Goal: Navigation & Orientation: Go to known website

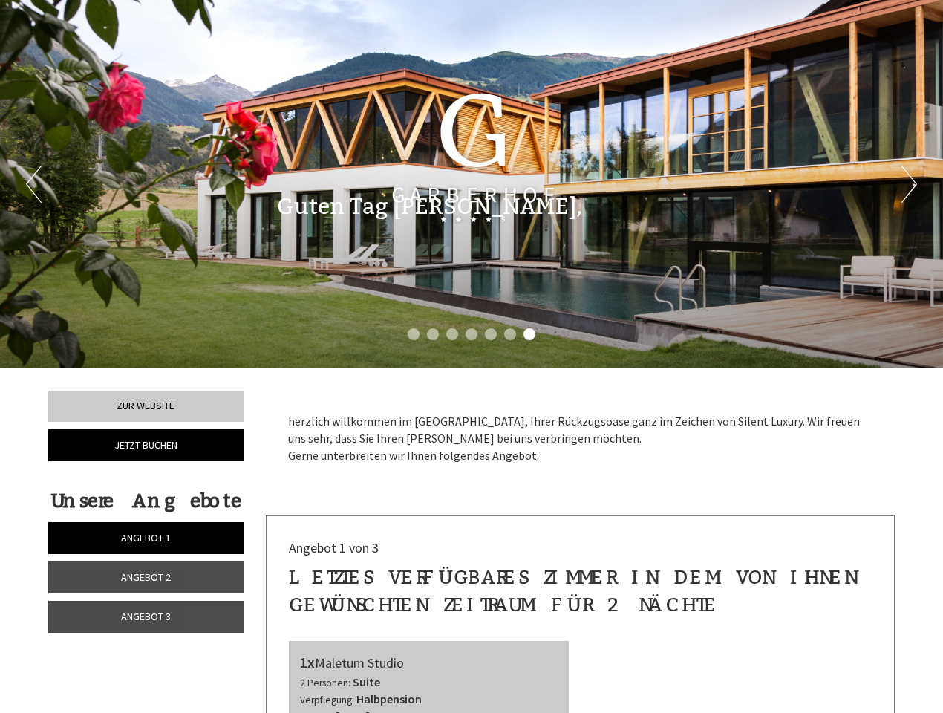
click at [472, 357] on div "Previous Next 1 2 3 4 5 6 7" at bounding box center [471, 184] width 943 height 368
click at [414, 334] on li "1" at bounding box center [414, 334] width 12 height 12
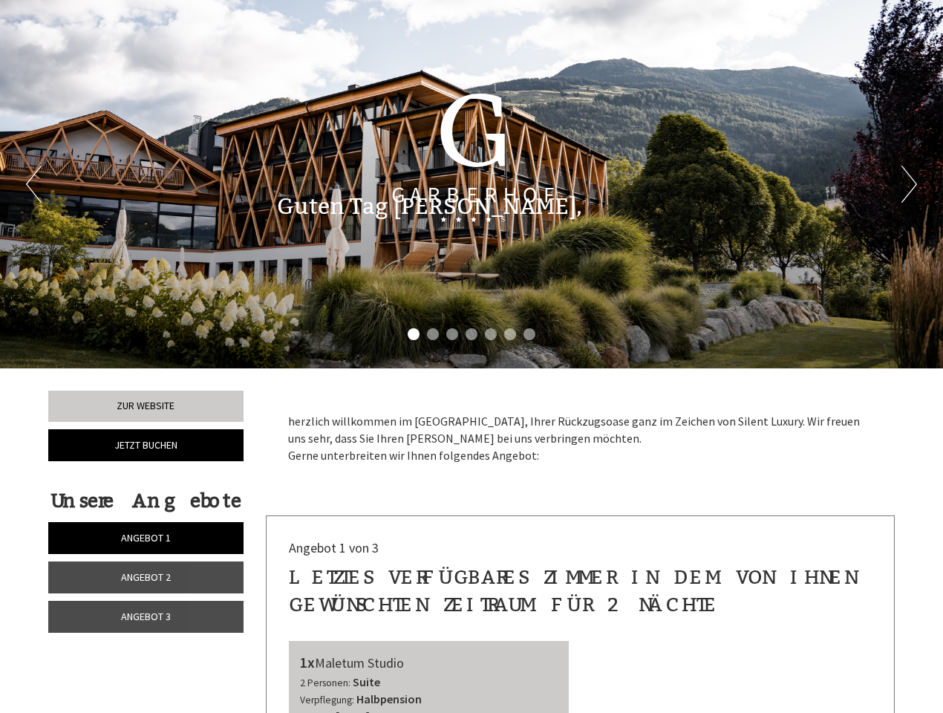
click at [433, 334] on li "2" at bounding box center [433, 334] width 12 height 12
click at [452, 334] on li "3" at bounding box center [452, 334] width 12 height 12
click at [472, 334] on li "4" at bounding box center [472, 334] width 12 height 12
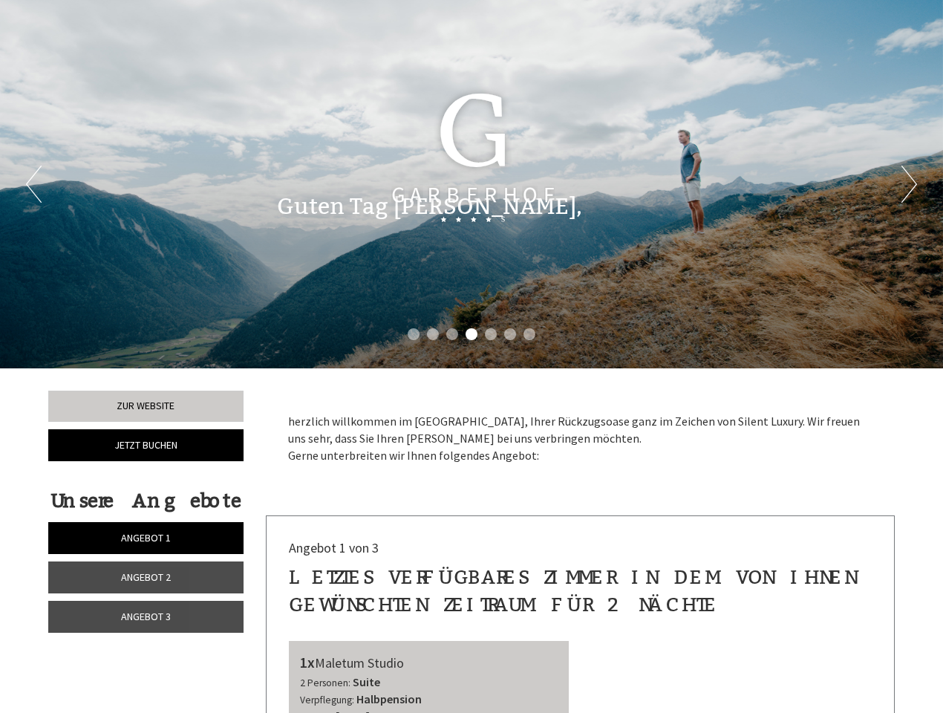
click at [491, 334] on li "5" at bounding box center [491, 334] width 12 height 12
click at [510, 334] on li "6" at bounding box center [510, 334] width 12 height 12
click at [530, 334] on li "7" at bounding box center [530, 334] width 12 height 12
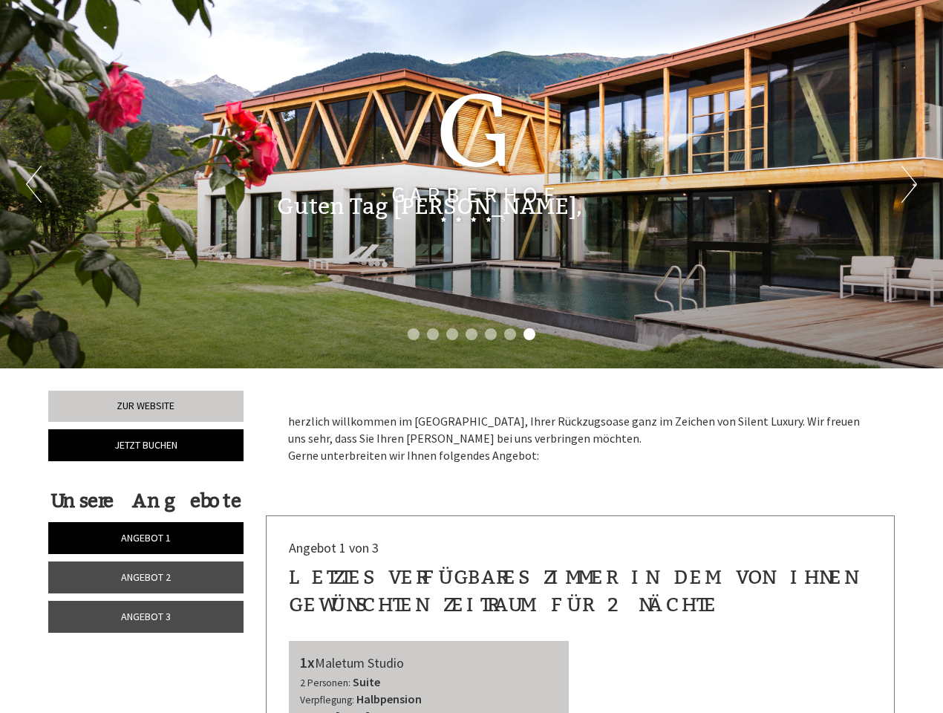
click at [146, 538] on span "Angebot 1" at bounding box center [146, 537] width 50 height 13
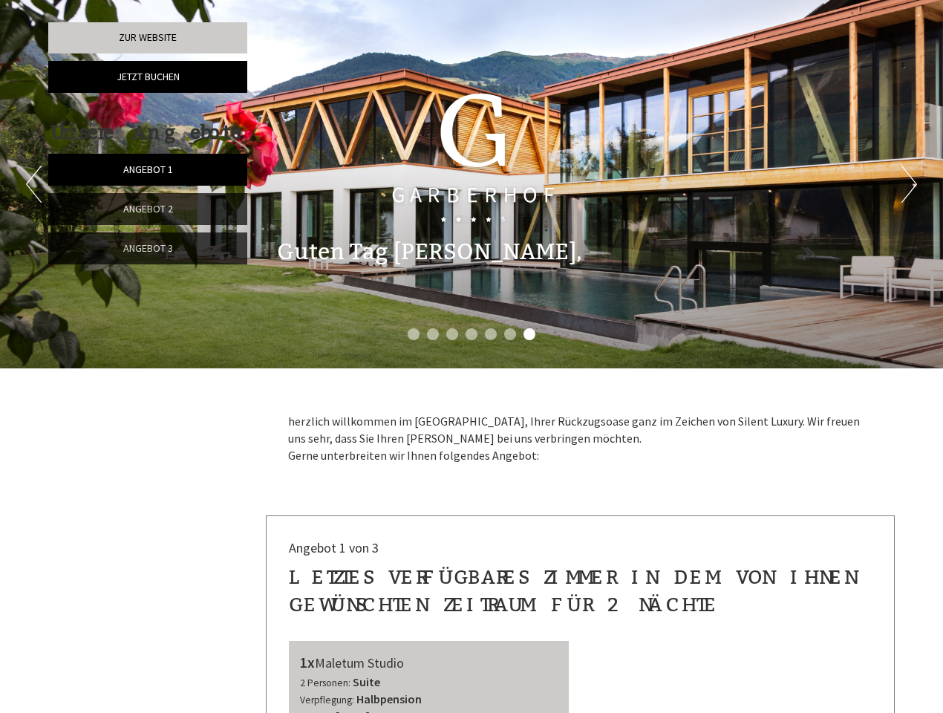
scroll to position [516, 0]
